Goal: Task Accomplishment & Management: Manage account settings

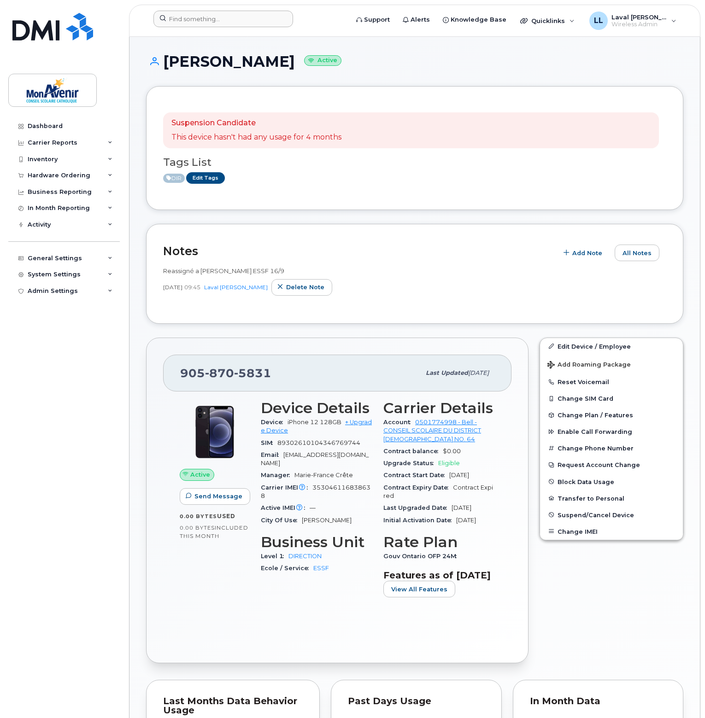
scroll to position [379, 0]
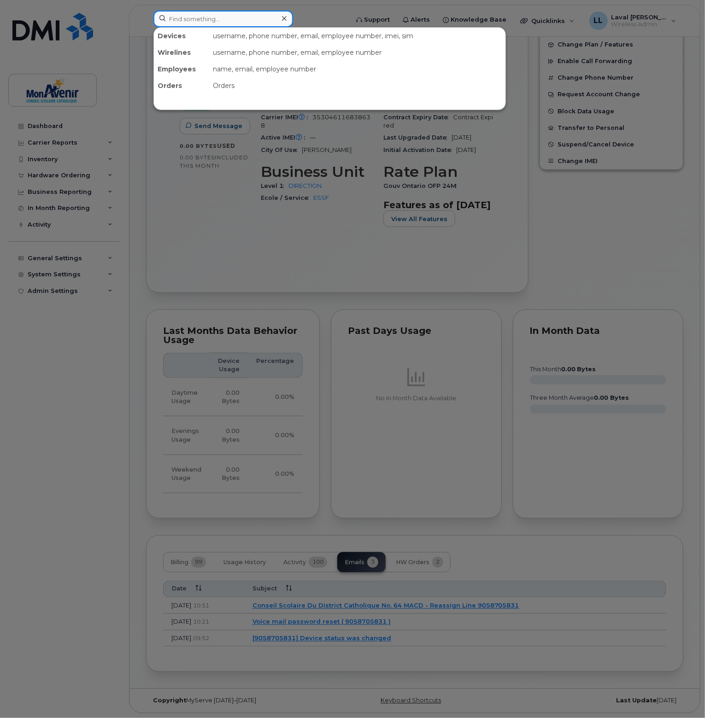
click at [171, 19] on input at bounding box center [223, 19] width 140 height 17
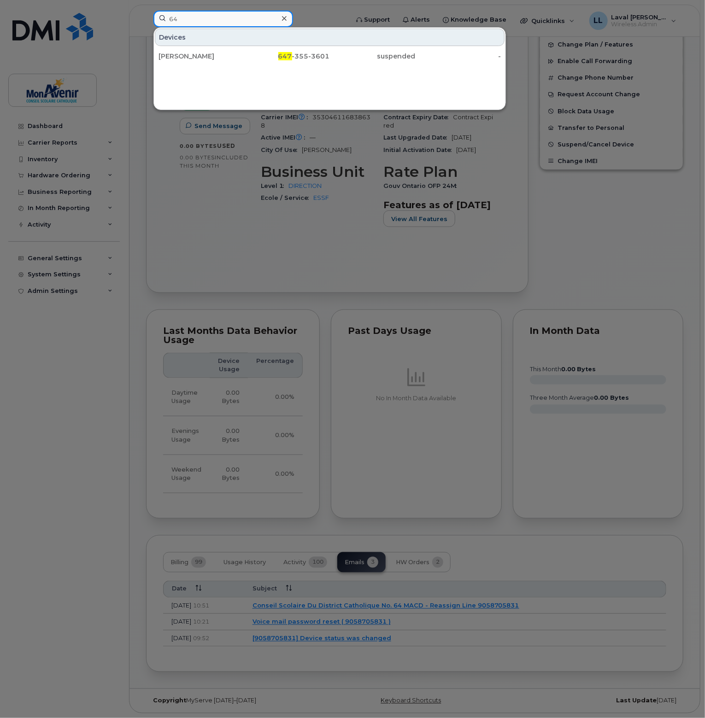
type input "6"
type input "64735536"
click at [54, 316] on div at bounding box center [352, 359] width 705 height 718
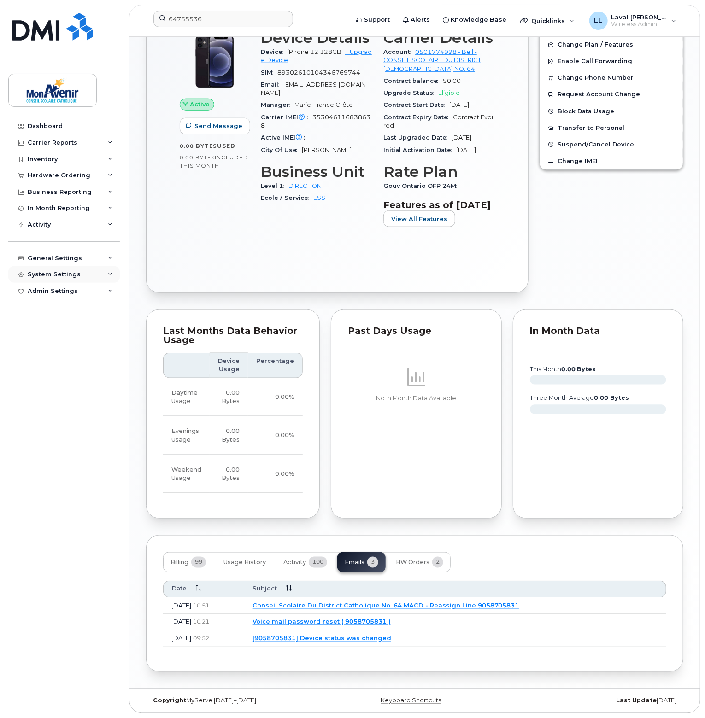
click at [50, 278] on div "System Settings" at bounding box center [54, 274] width 53 height 7
drag, startPoint x: 55, startPoint y: 398, endPoint x: 20, endPoint y: 398, distance: 35.0
click at [55, 398] on div "Hardware Ordering" at bounding box center [63, 397] width 63 height 8
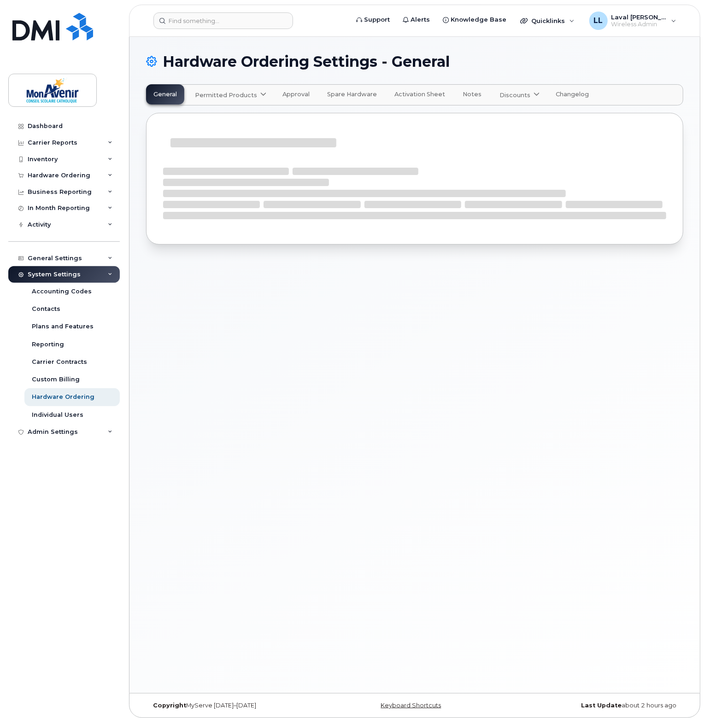
select select "admins"
